Goal: Navigation & Orientation: Find specific page/section

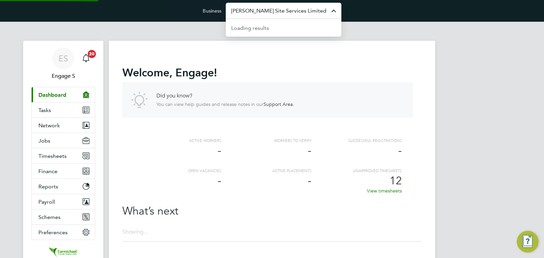
click at [298, 14] on input "[PERSON_NAME] Site Services Limited" at bounding box center [284, 11] width 116 height 16
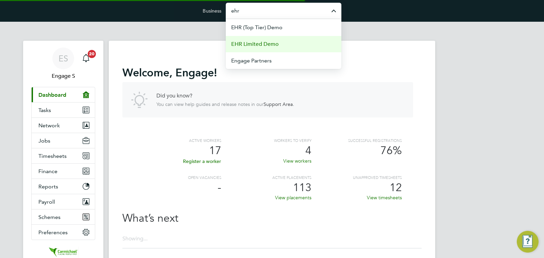
click at [275, 43] on span "EHR Limited Demo" at bounding box center [255, 44] width 48 height 8
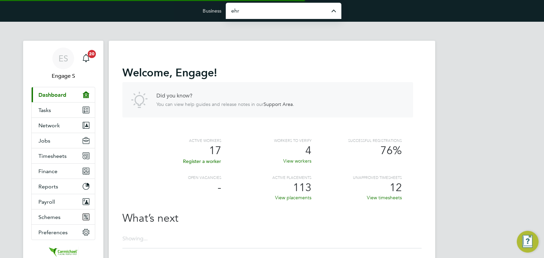
type input "EHR Limited Demo"
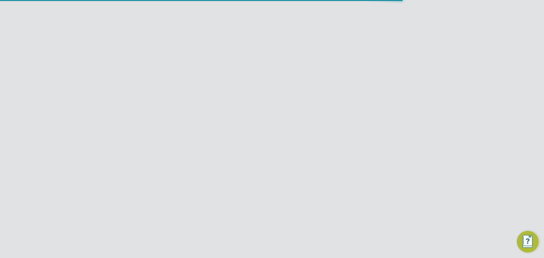
click at [52, 143] on button "Jobs" at bounding box center [63, 140] width 63 height 15
click at [51, 167] on link "Vacancies" at bounding box center [50, 166] width 24 height 6
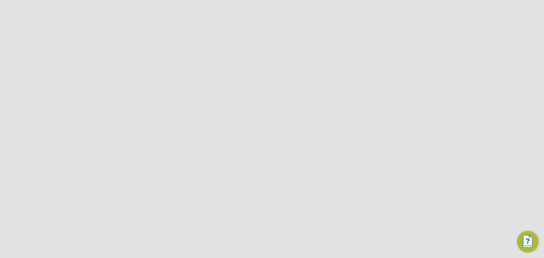
click at [380, 40] on app-barbie "Vacancies New Vacancy Vacancies I follow All Vacancies Client Config Site Posit…" at bounding box center [272, 134] width 326 height 224
click at [303, 191] on div "26 Oct 2020" at bounding box center [307, 190] width 32 height 6
click at [365, 205] on div "1" at bounding box center [370, 205] width 18 height 13
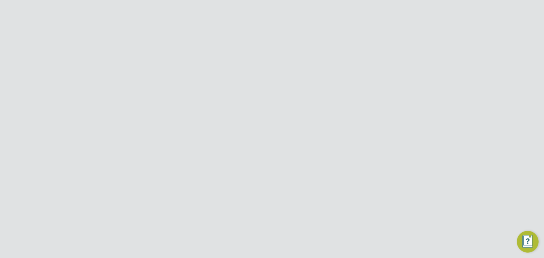
scroll to position [611, 0]
click at [354, 144] on div "V013115 Site Manager Temporary EHR (to test 20.10) John B IKEA - Liverpool Dist…" at bounding box center [271, 159] width 299 height 30
click at [344, 115] on div "0" at bounding box center [352, 121] width 18 height 13
drag, startPoint x: 276, startPoint y: 224, endPoint x: 272, endPoint y: 223, distance: 3.8
click at [276, 238] on span "30" at bounding box center [277, 241] width 5 height 6
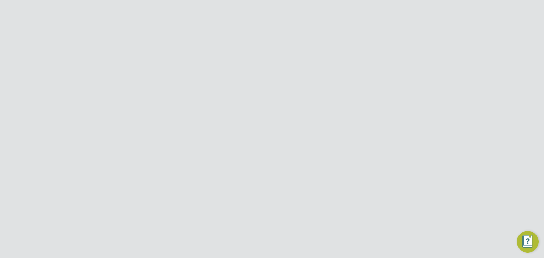
scroll to position [715, 0]
click at [276, 216] on span "SITE 3" at bounding box center [272, 218] width 32 height 5
click at [362, 188] on div "3" at bounding box center [370, 188] width 18 height 13
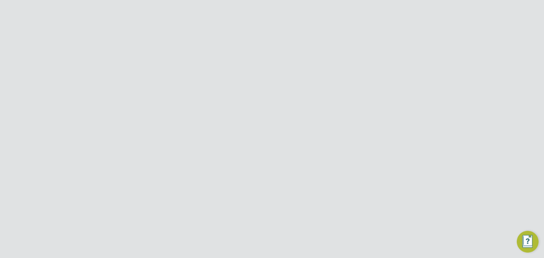
click at [344, 200] on div "V016193 Labourer Temporary EHR (to test 20.10) John B Petersfield Primary Schoo…" at bounding box center [271, 197] width 299 height 19
click at [257, 56] on li "Vacancies I follow" at bounding box center [246, 61] width 48 height 12
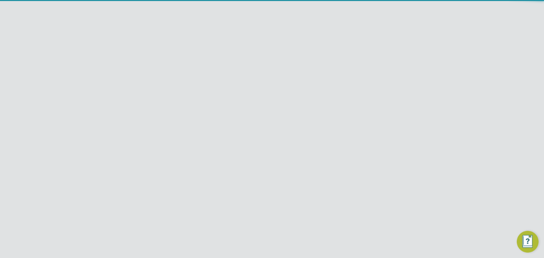
scroll to position [145, 0]
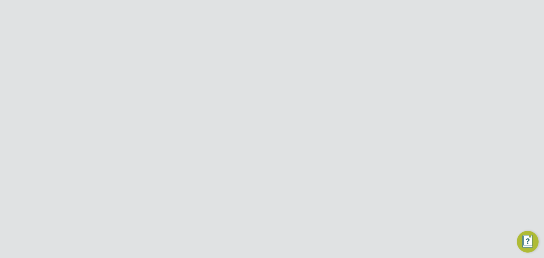
click at [364, 236] on div "0" at bounding box center [370, 236] width 18 height 13
click at [272, 60] on span "Munster House" at bounding box center [271, 64] width 31 height 12
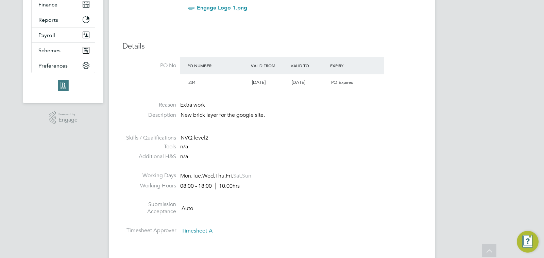
scroll to position [56, 0]
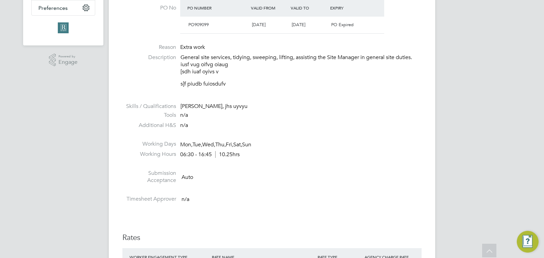
click at [280, 150] on li "Working Days Mon, Tue, Wed, Thu, Fri, Sat, Sun" at bounding box center [271, 146] width 299 height 10
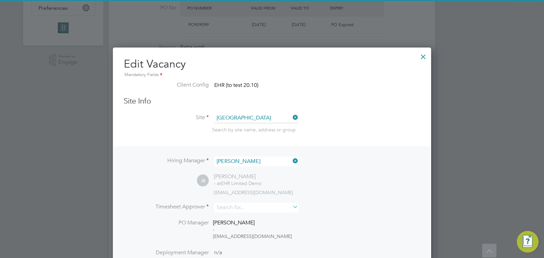
scroll to position [3, 3]
click at [422, 58] on div at bounding box center [423, 55] width 12 height 12
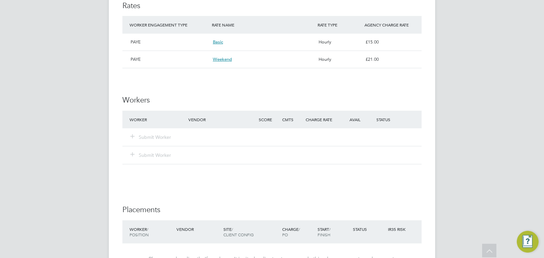
scroll to position [440, 0]
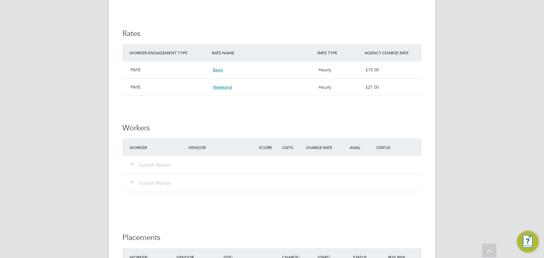
click at [181, 58] on div "WORKER ENGAGEMENT TYPE" at bounding box center [169, 53] width 82 height 12
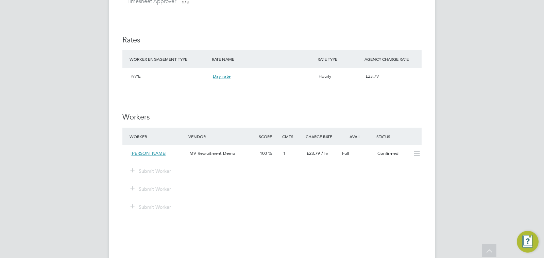
scroll to position [436, 0]
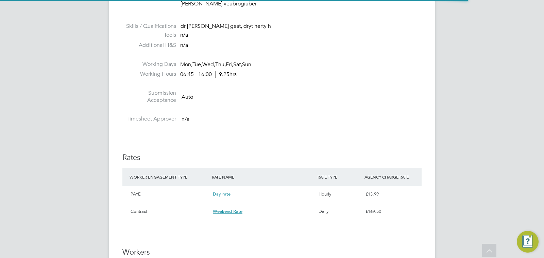
scroll to position [12, 71]
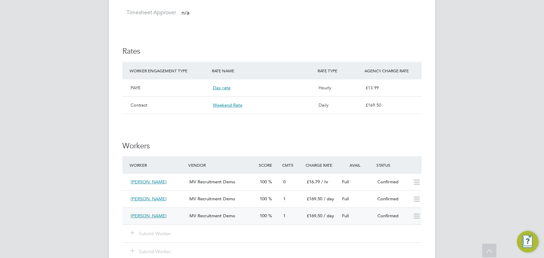
click at [418, 219] on icon at bounding box center [416, 216] width 8 height 5
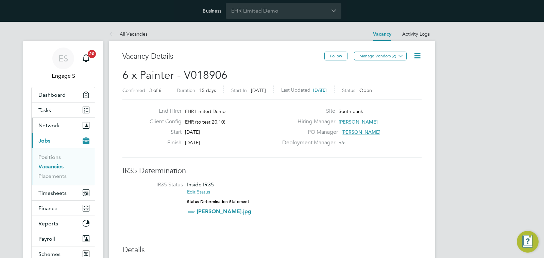
click at [64, 123] on button "Network" at bounding box center [63, 125] width 63 height 15
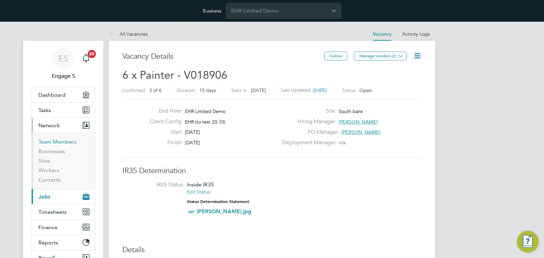
click at [54, 141] on link "Team Members" at bounding box center [57, 142] width 38 height 6
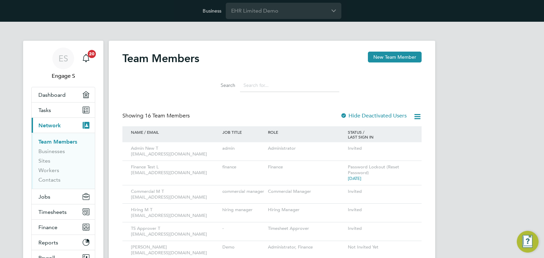
click at [442, 149] on div "ES Engage S Notifications 20 Applications: Dashboard Tasks Current page: Networ…" at bounding box center [272, 252] width 544 height 460
click at [199, 98] on div "Team Members New Team Member Search Showing 16 Team Members Hide Deactivated Us…" at bounding box center [271, 255] width 299 height 406
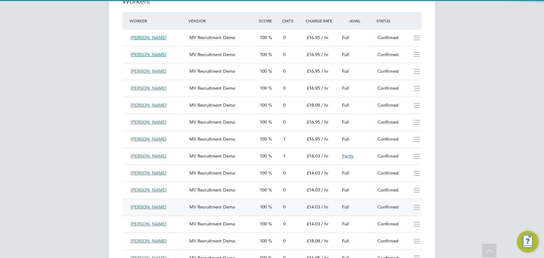
scroll to position [3, 3]
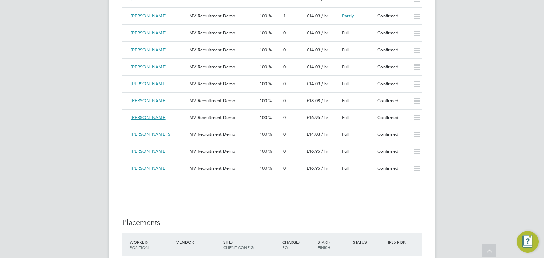
click at [151, 188] on li at bounding box center [271, 187] width 299 height 7
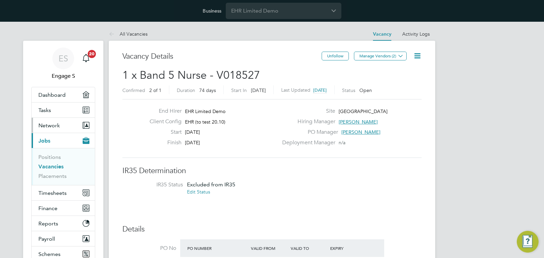
click at [60, 125] on button "Network" at bounding box center [63, 125] width 63 height 15
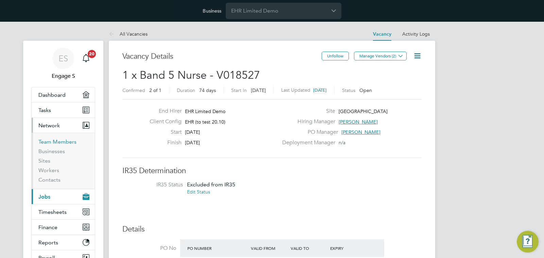
click at [52, 143] on link "Team Members" at bounding box center [57, 142] width 38 height 6
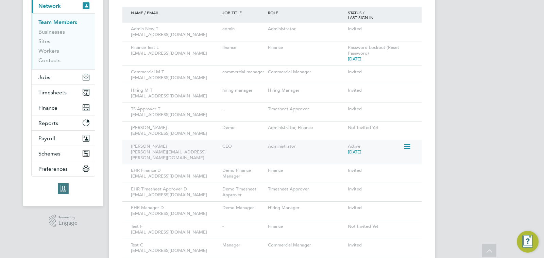
click at [407, 147] on icon at bounding box center [406, 147] width 7 height 8
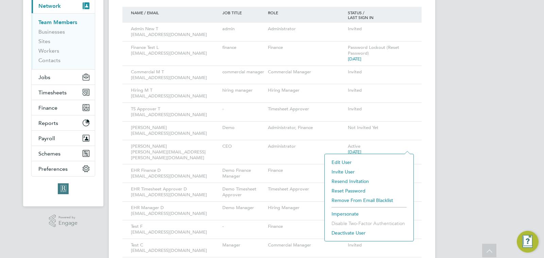
click at [354, 216] on li "Impersonate" at bounding box center [369, 214] width 82 height 10
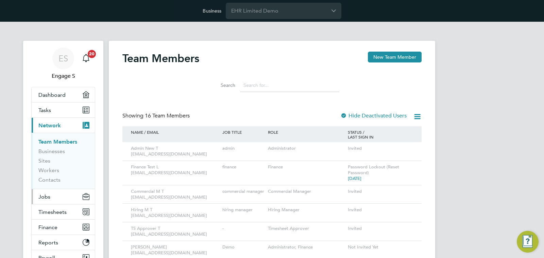
click at [66, 198] on button "Jobs" at bounding box center [63, 196] width 63 height 15
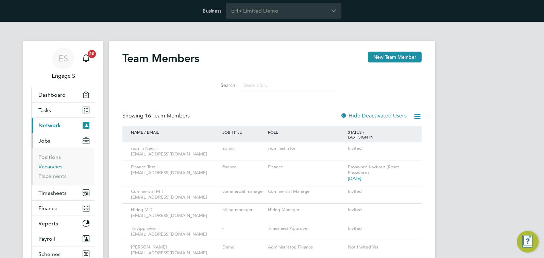
click at [51, 168] on link "Vacancies" at bounding box center [50, 166] width 24 height 6
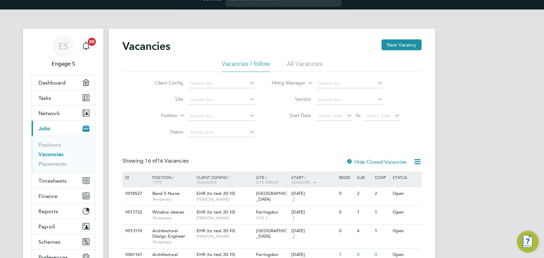
scroll to position [19, 0]
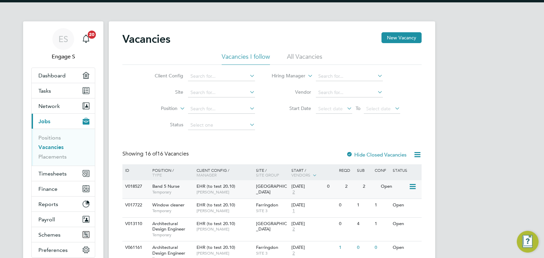
click at [239, 188] on div "EHR (to test 20.10) John B" at bounding box center [224, 189] width 59 height 18
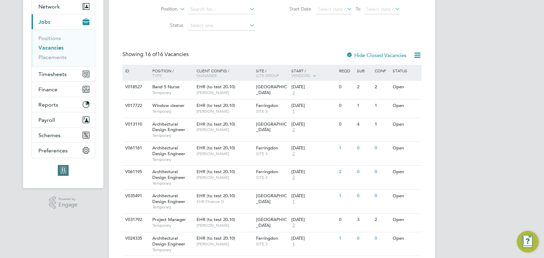
scroll to position [132, 0]
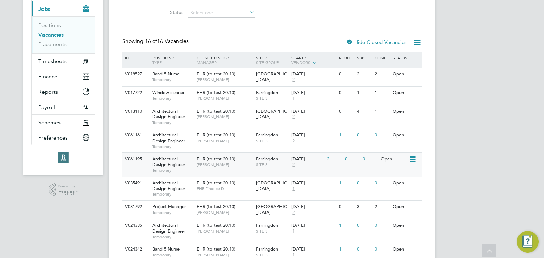
click at [277, 162] on span "SITE 3" at bounding box center [272, 164] width 32 height 5
click at [64, 133] on button "Preferences" at bounding box center [63, 137] width 63 height 15
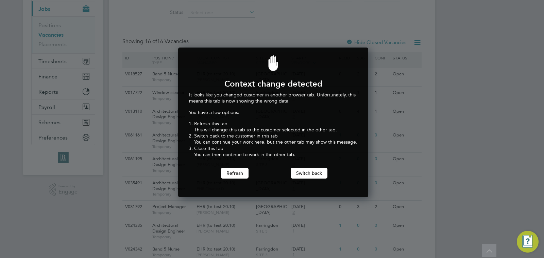
scroll to position [150, 188]
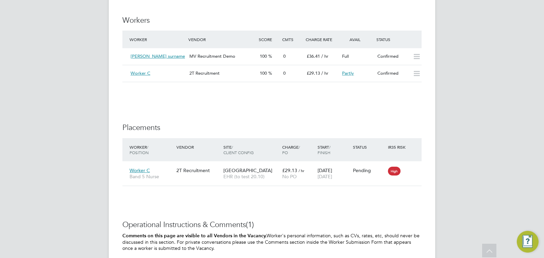
scroll to position [20, 59]
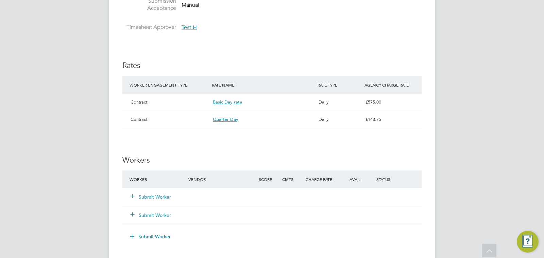
scroll to position [473, 0]
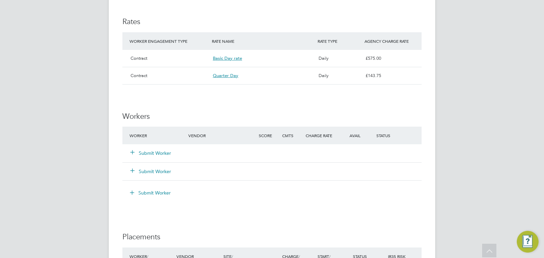
click at [150, 154] on button "Submit Worker" at bounding box center [151, 153] width 41 height 7
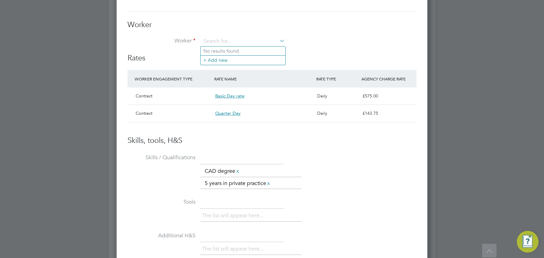
scroll to position [590, 0]
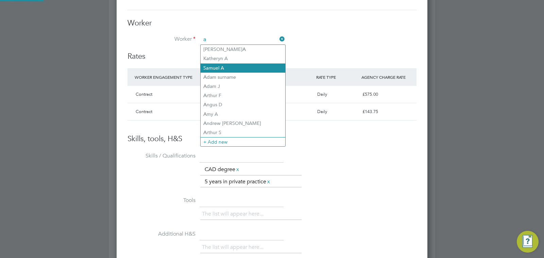
click at [216, 64] on li "S a muel A" at bounding box center [243, 68] width 85 height 9
type input "Samuel A"
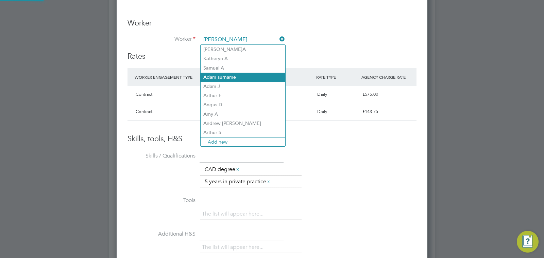
scroll to position [498, 311]
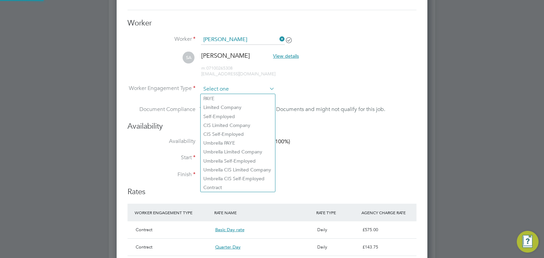
click at [205, 89] on input at bounding box center [238, 89] width 74 height 10
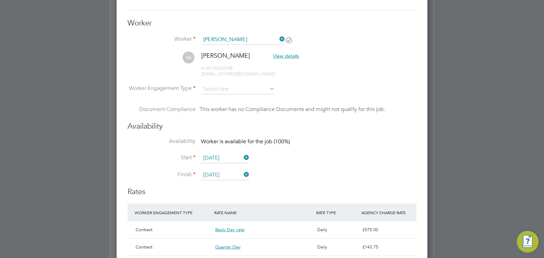
click at [225, 185] on li "Contract" at bounding box center [238, 187] width 74 height 9
type input "Contract"
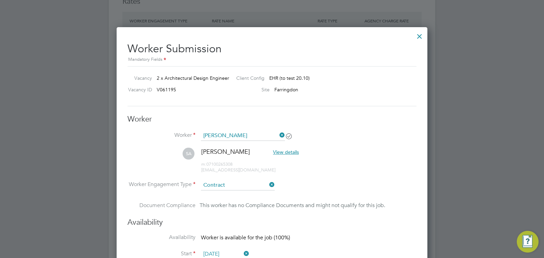
scroll to position [495, 0]
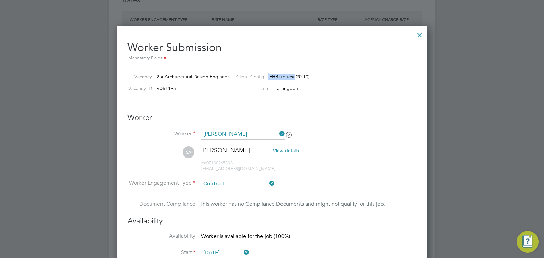
drag, startPoint x: 265, startPoint y: 77, endPoint x: 295, endPoint y: 79, distance: 29.6
click at [295, 79] on div "Client Config EHR (to test 20.10)" at bounding box center [319, 78] width 177 height 10
click at [299, 79] on span "EHR (to test 20.10)" at bounding box center [289, 77] width 40 height 6
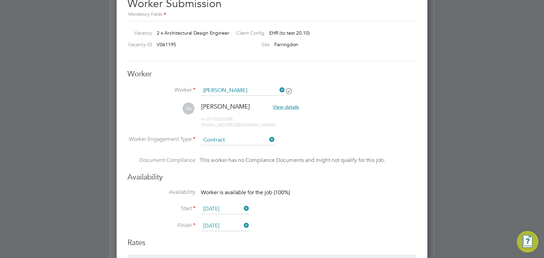
scroll to position [588, 0]
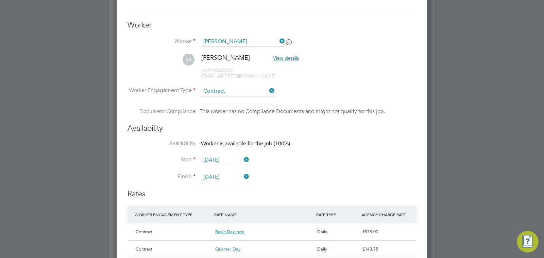
click at [268, 92] on icon at bounding box center [268, 91] width 0 height 10
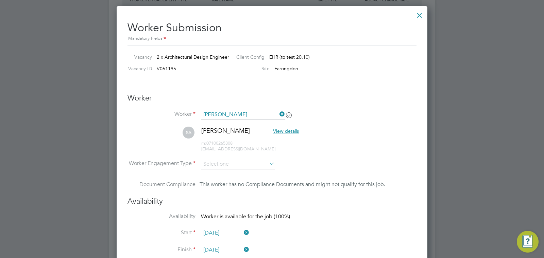
scroll to position [511, 0]
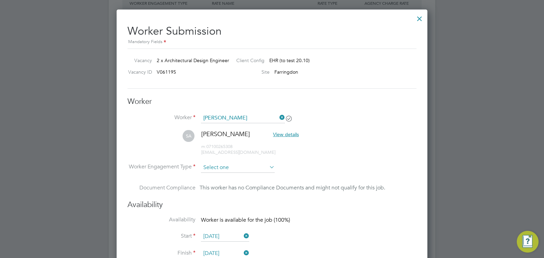
click at [213, 167] on input at bounding box center [238, 168] width 74 height 10
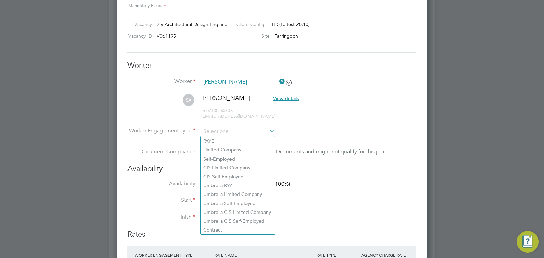
scroll to position [597, 0]
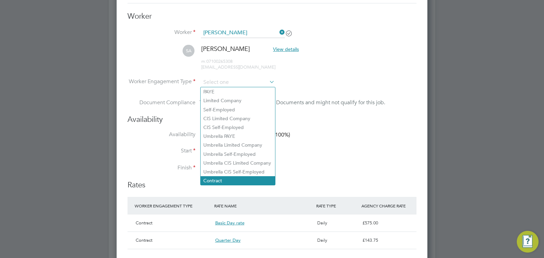
click at [225, 179] on li "Contract" at bounding box center [238, 180] width 74 height 9
type input "Contract"
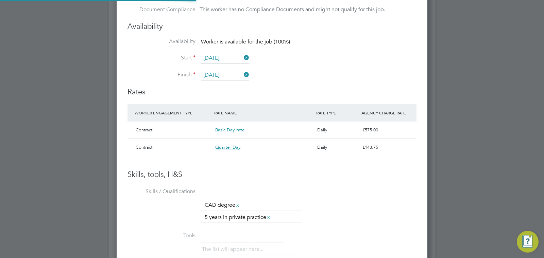
scroll to position [690, 0]
drag, startPoint x: 137, startPoint y: 163, endPoint x: 204, endPoint y: 173, distance: 67.4
click at [197, 174] on ng-form "Worker Worker Samuel A SA Samuel A View details m: 07100265308 276671@testop.co…" at bounding box center [271, 151] width 289 height 467
drag, startPoint x: 217, startPoint y: 171, endPoint x: 175, endPoint y: 161, distance: 43.6
click at [175, 161] on ng-form "Worker Worker Samuel A SA Samuel A View details m: 07100265308 276671@testop.co…" at bounding box center [271, 151] width 289 height 467
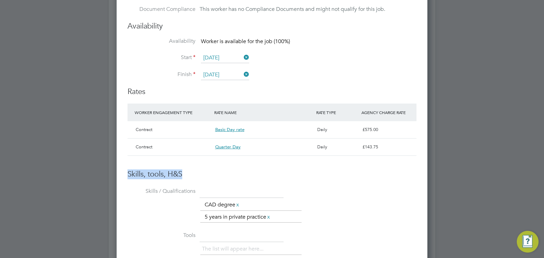
click at [166, 168] on li "WORKER ENGAGEMENT TYPE RATE NAME RATE TYPE AGENCY CHARGE RATE Contract Basic Da…" at bounding box center [271, 137] width 289 height 66
drag, startPoint x: 331, startPoint y: 112, endPoint x: 317, endPoint y: 108, distance: 14.1
click at [317, 108] on div "RATE TYPE" at bounding box center [336, 112] width 45 height 12
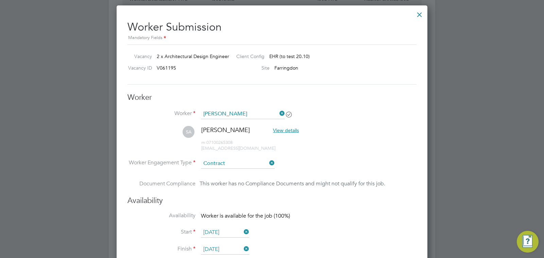
scroll to position [512, 0]
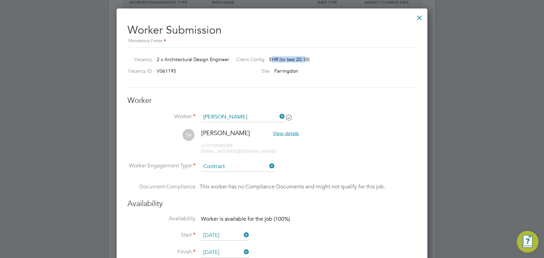
drag, startPoint x: 271, startPoint y: 60, endPoint x: 310, endPoint y: 60, distance: 39.4
click at [304, 60] on span "EHR (to test 20.10)" at bounding box center [289, 59] width 40 height 6
drag, startPoint x: 311, startPoint y: 59, endPoint x: 270, endPoint y: 58, distance: 41.5
click at [270, 58] on div "Client Config EHR (to test 20.10)" at bounding box center [319, 61] width 177 height 10
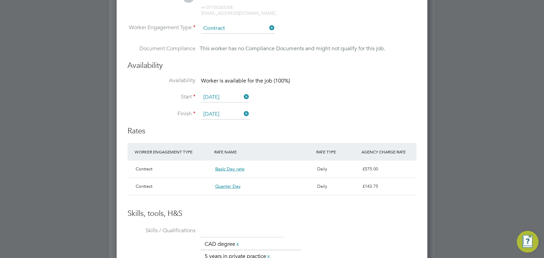
scroll to position [662, 0]
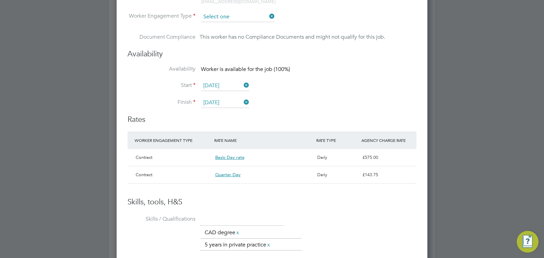
click at [223, 13] on input at bounding box center [238, 17] width 74 height 10
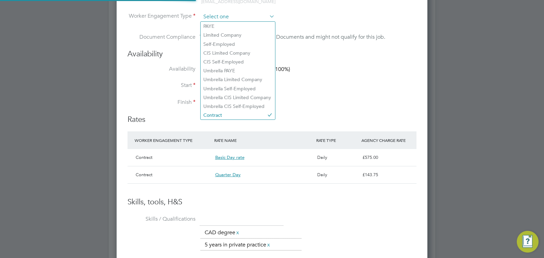
scroll to position [12, 102]
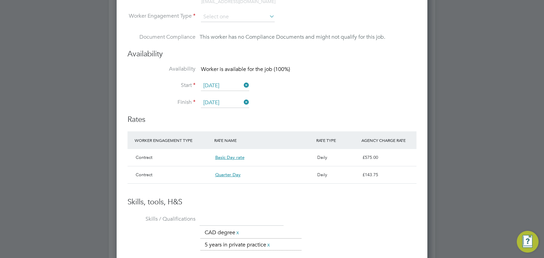
click at [231, 111] on li "Contract" at bounding box center [238, 115] width 74 height 9
type input "Contract"
click at [226, 19] on input "Contract" at bounding box center [238, 17] width 74 height 10
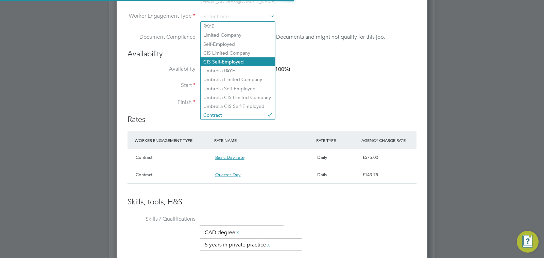
click at [223, 60] on li "CIS Self-Employed" at bounding box center [238, 61] width 74 height 9
type input "CIS Self-Employed"
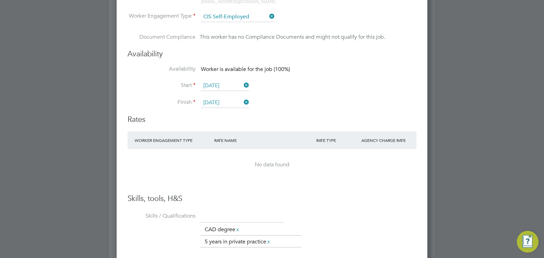
scroll to position [565, 311]
click at [228, 20] on input "CIS Self-Employed" at bounding box center [238, 17] width 74 height 10
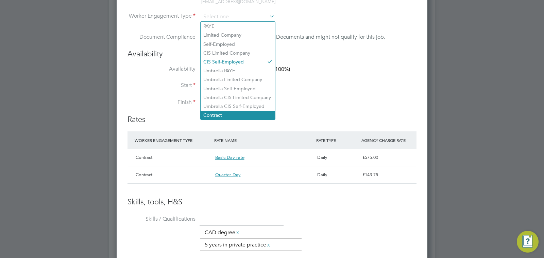
scroll to position [3, 3]
click at [229, 115] on li "Contract" at bounding box center [238, 115] width 74 height 9
type input "Contract"
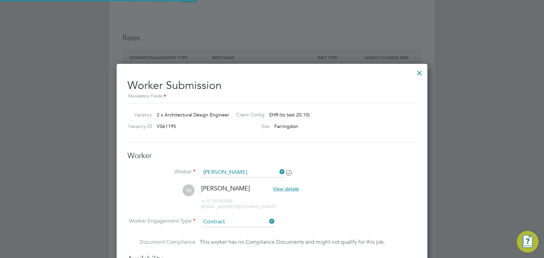
scroll to position [436, 0]
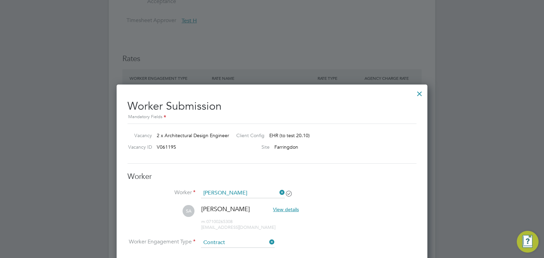
click at [290, 130] on div "Vacancy 2 x Architectural Design Engineer Client Config EHR (to test 20.10) Vac…" at bounding box center [271, 144] width 289 height 40
drag, startPoint x: 269, startPoint y: 136, endPoint x: 312, endPoint y: 136, distance: 43.2
click at [312, 136] on div "Client Config EHR (to test 20.10)" at bounding box center [319, 137] width 177 height 10
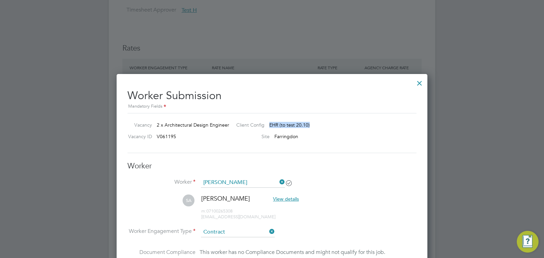
copy span "EHR (to test 20.10)"
click at [279, 129] on div "Client Config EHR (to test 20.10)" at bounding box center [319, 127] width 177 height 10
drag, startPoint x: 272, startPoint y: 125, endPoint x: 336, endPoint y: 126, distance: 64.2
click at [332, 126] on div "Client Config EHR (to test 20.10)" at bounding box center [319, 127] width 177 height 10
click at [421, 81] on div at bounding box center [419, 81] width 12 height 12
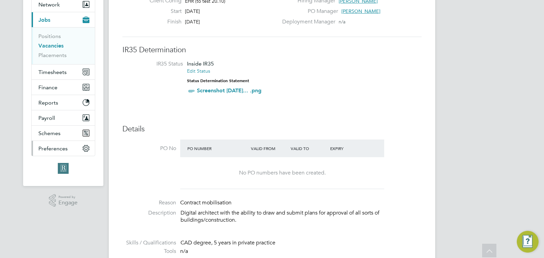
click at [80, 145] on button "Preferences" at bounding box center [63, 148] width 63 height 15
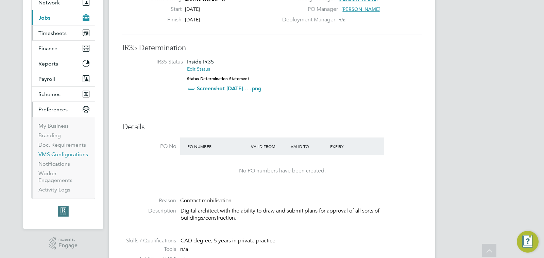
click at [65, 155] on link "VMS Configurations" at bounding box center [63, 154] width 50 height 6
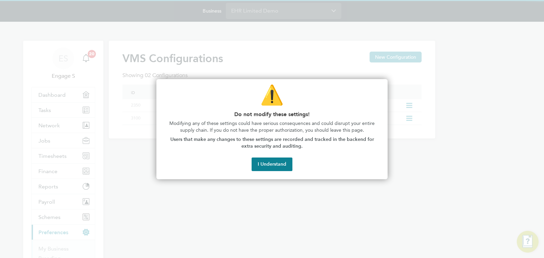
click at [257, 163] on button "I Understand" at bounding box center [271, 165] width 41 height 14
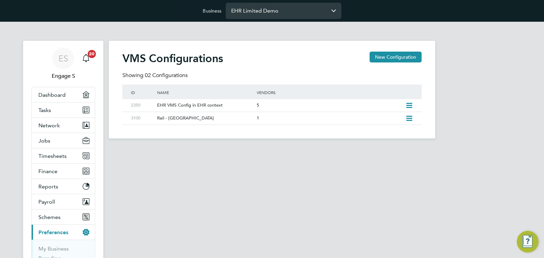
click at [277, 15] on input "EHR Limited Demo" at bounding box center [284, 11] width 116 height 16
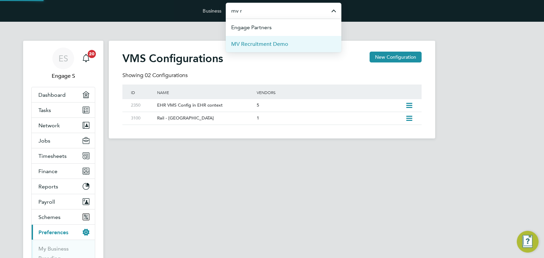
click at [276, 44] on span "MV Recruitment Demo" at bounding box center [259, 44] width 57 height 8
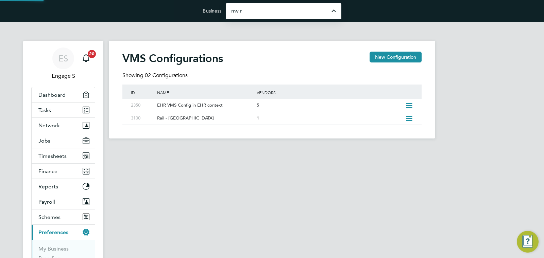
type input "MV Recruitment Demo"
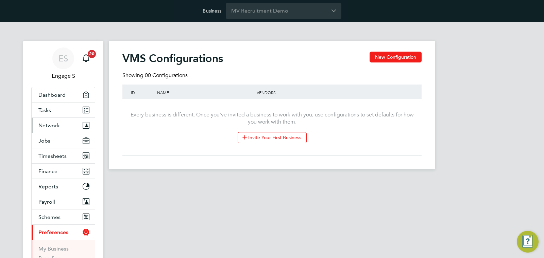
click at [54, 126] on span "Network" at bounding box center [48, 125] width 21 height 6
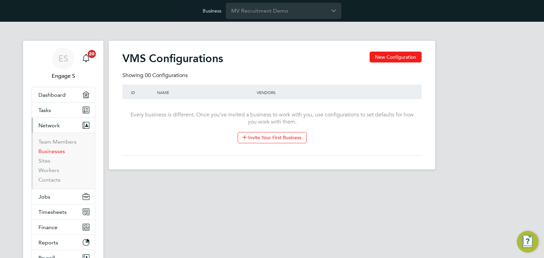
click at [56, 152] on link "Businesses" at bounding box center [51, 151] width 27 height 6
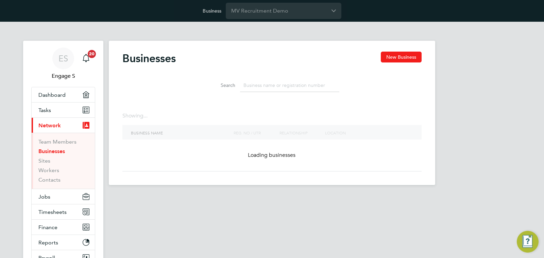
click at [274, 88] on input at bounding box center [289, 85] width 99 height 13
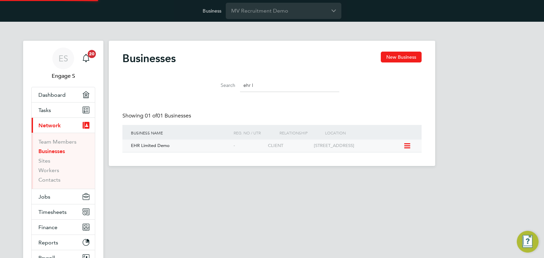
type input "ehr l"
click at [209, 152] on div "EHR Limited Demo" at bounding box center [180, 146] width 103 height 13
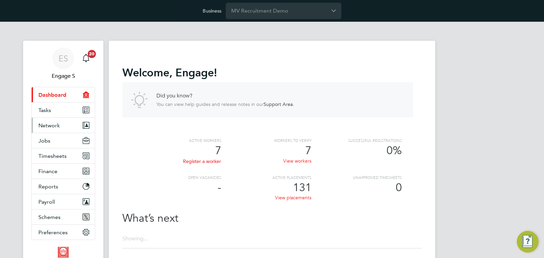
click at [60, 124] on button "Network" at bounding box center [63, 125] width 63 height 15
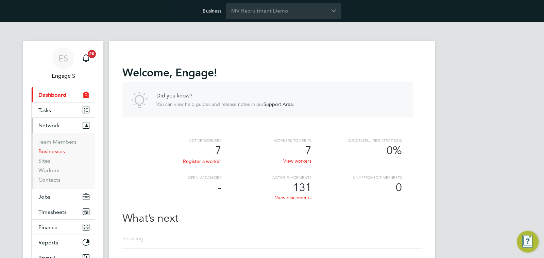
click at [51, 150] on link "Businesses" at bounding box center [51, 151] width 27 height 6
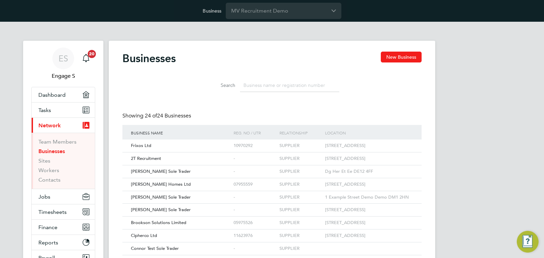
click at [259, 86] on input at bounding box center [289, 85] width 99 height 13
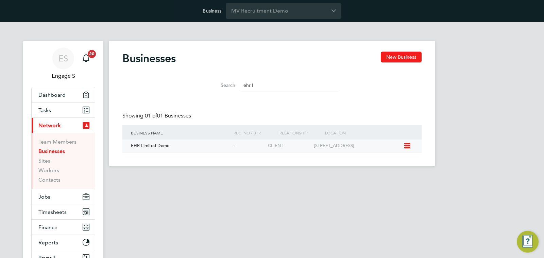
type input "ehr l"
click at [178, 147] on div "EHR Limited Demo" at bounding box center [180, 146] width 103 height 13
